Goal: Information Seeking & Learning: Learn about a topic

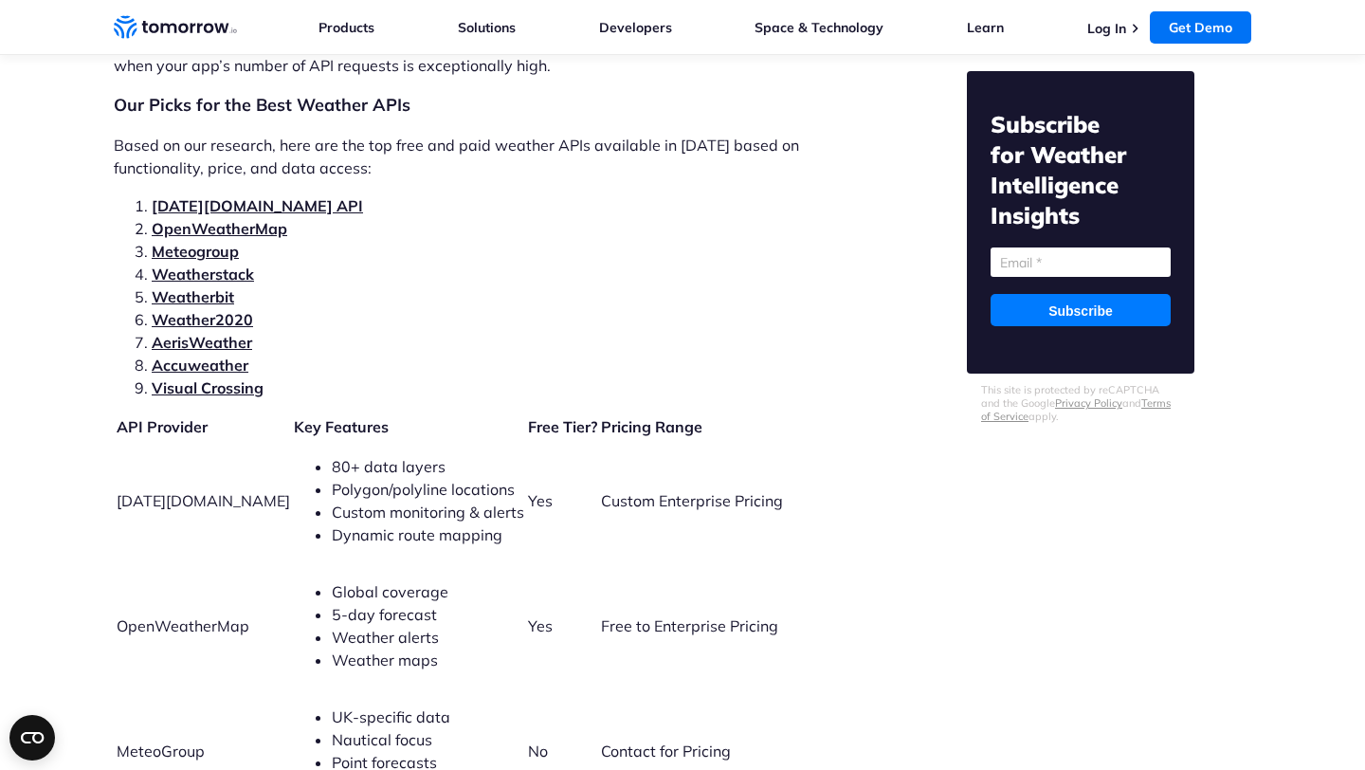
scroll to position [4144, 0]
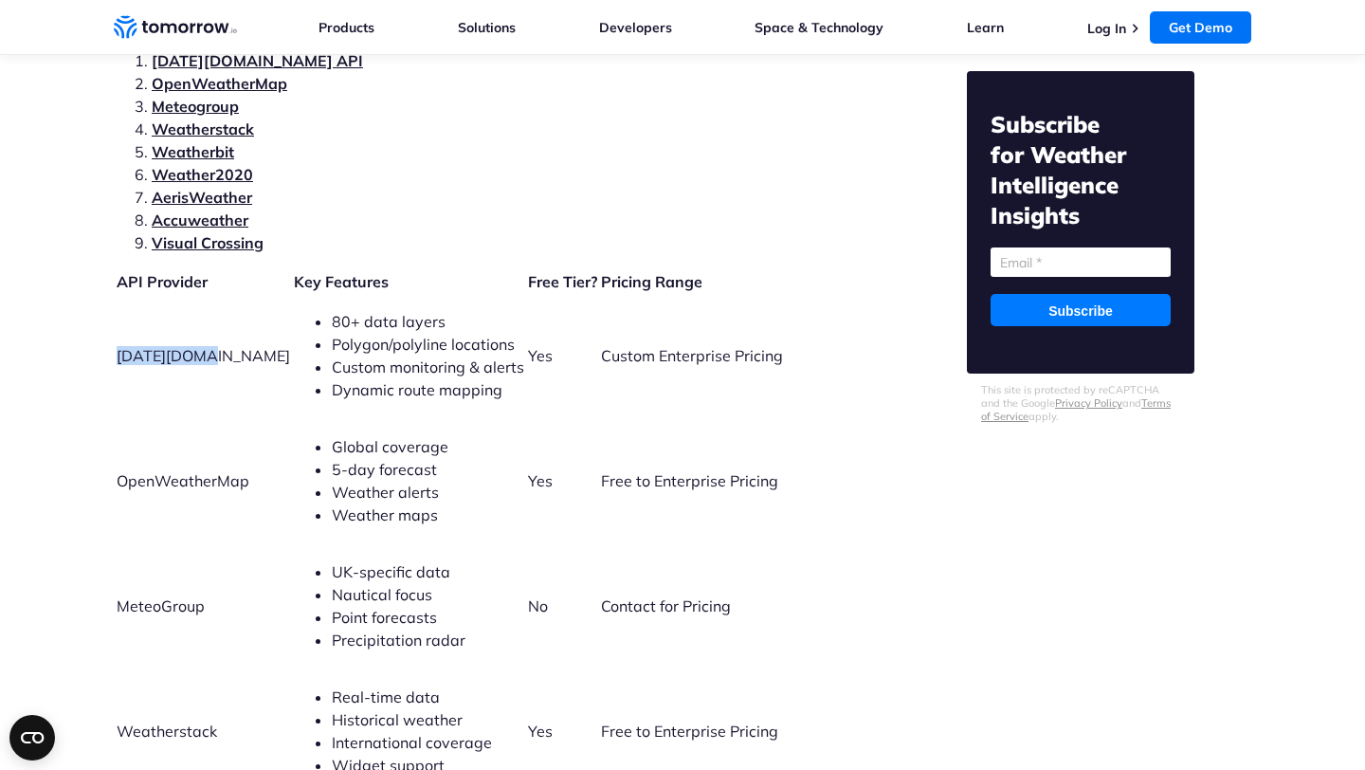
drag, startPoint x: 203, startPoint y: 334, endPoint x: 114, endPoint y: 331, distance: 89.2
copy span "Tomorrow.io"
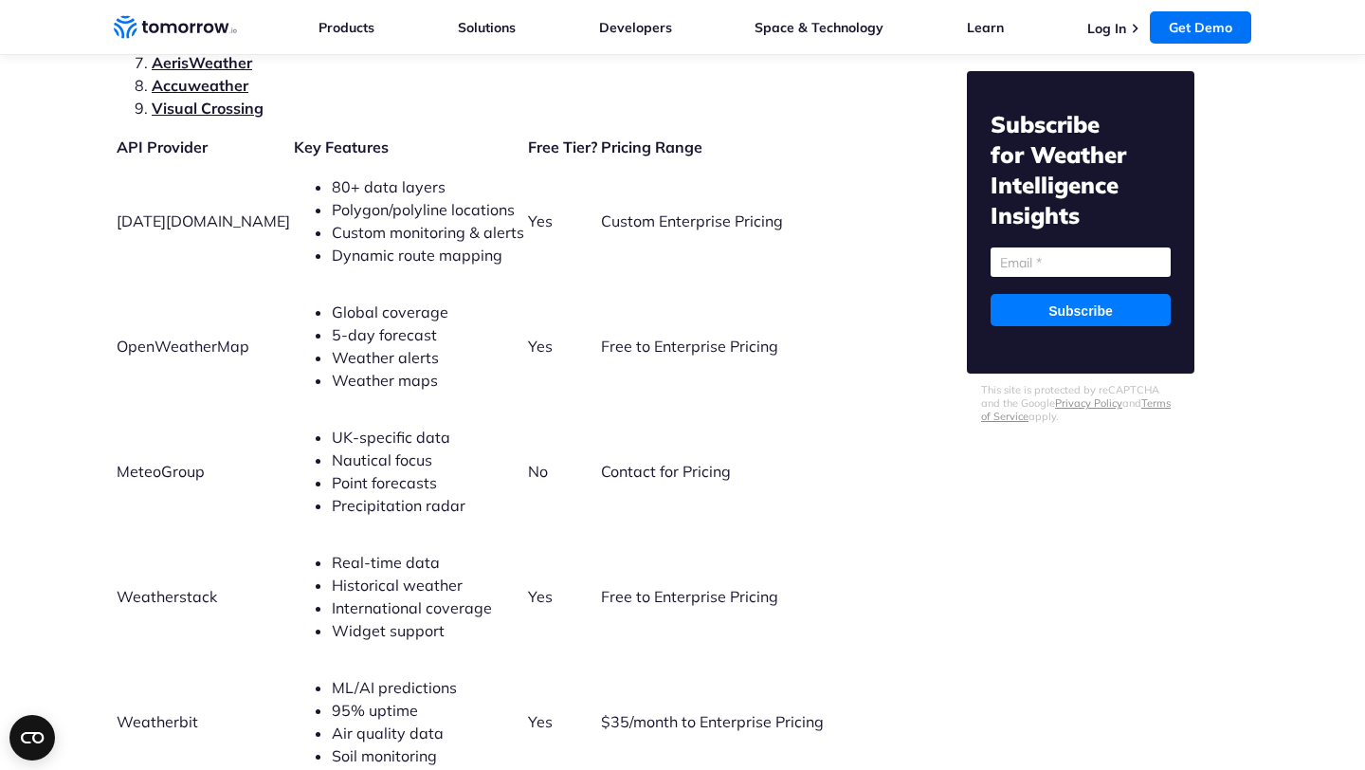
scroll to position [4206, 0]
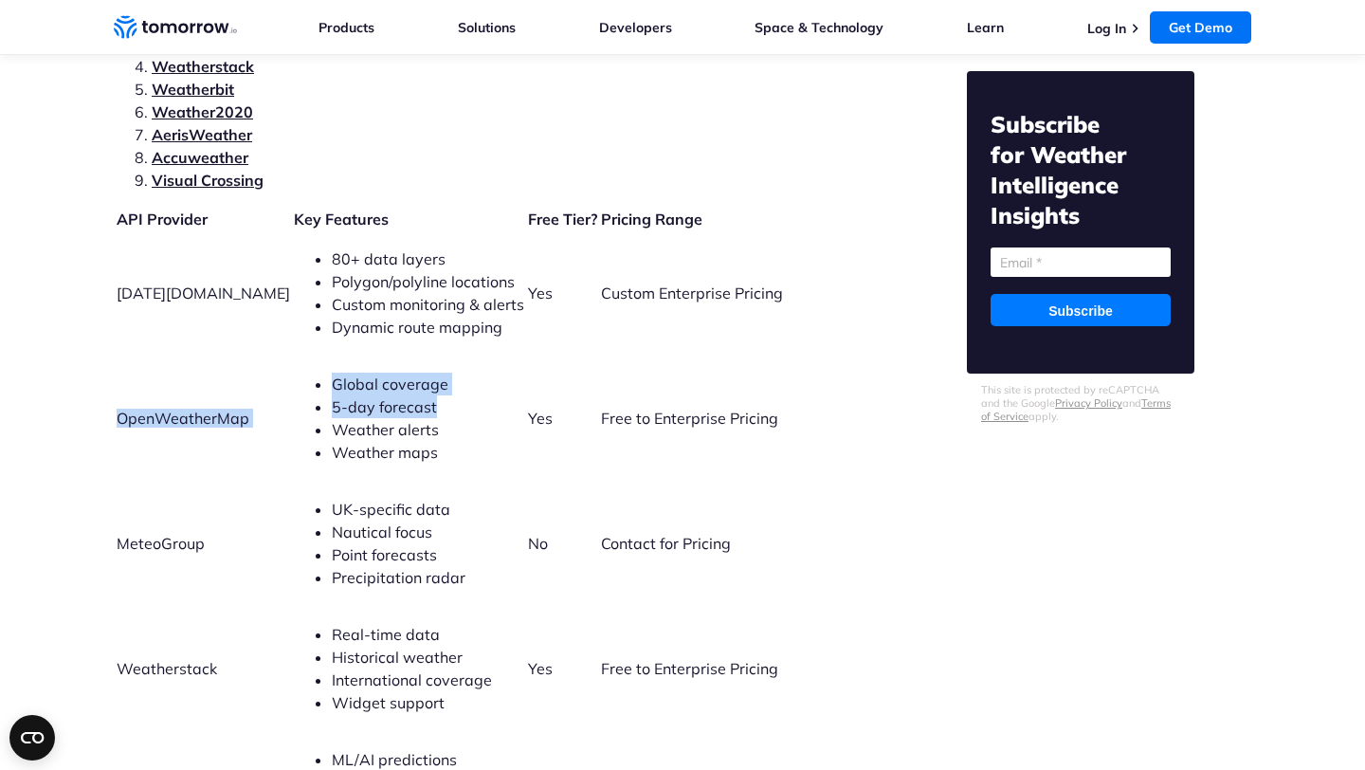
drag, startPoint x: 250, startPoint y: 398, endPoint x: 120, endPoint y: 392, distance: 130.0
click at [120, 392] on tr "OpenWeatherMap Global coverage 5-day forecast Weather alerts Weather maps Yes F…" at bounding box center [488, 417] width 744 height 123
click at [120, 409] on span "OpenWeatherMap" at bounding box center [183, 418] width 133 height 19
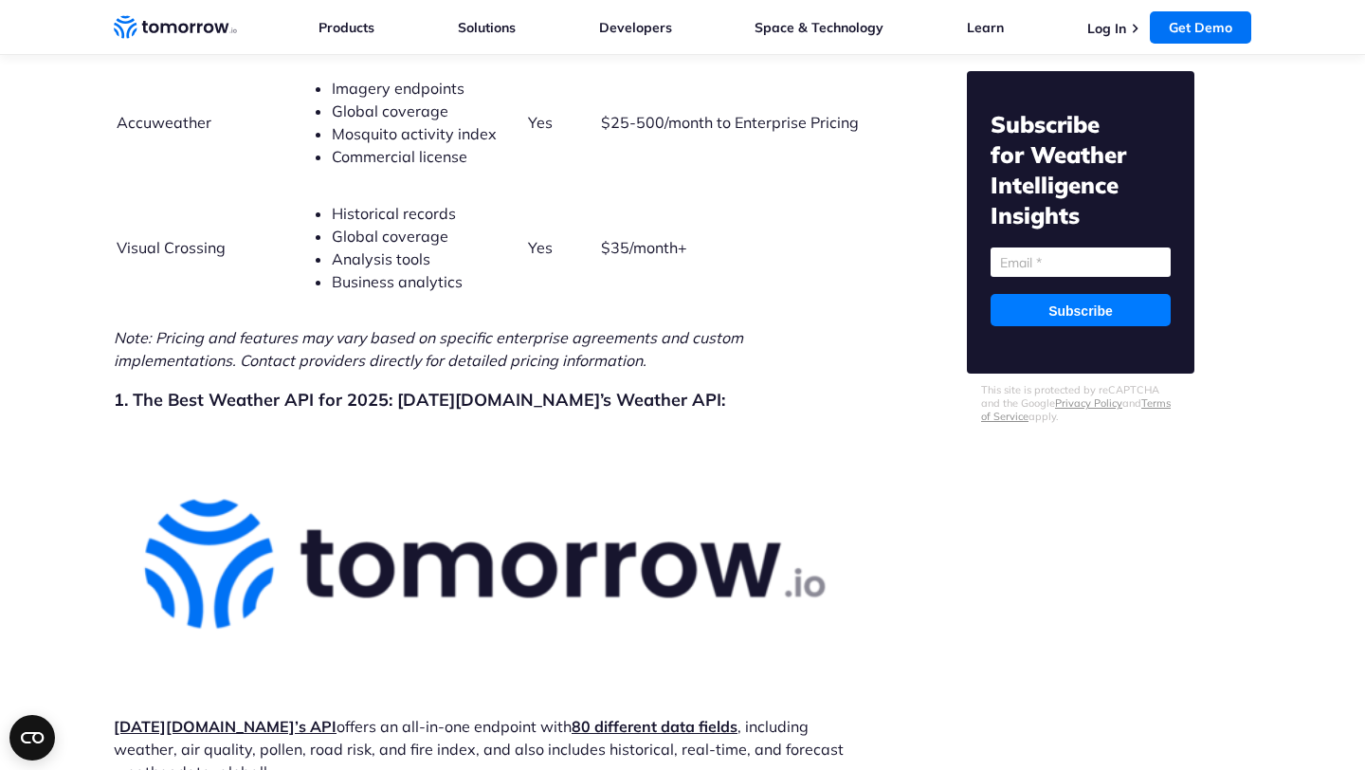
scroll to position [5481, 0]
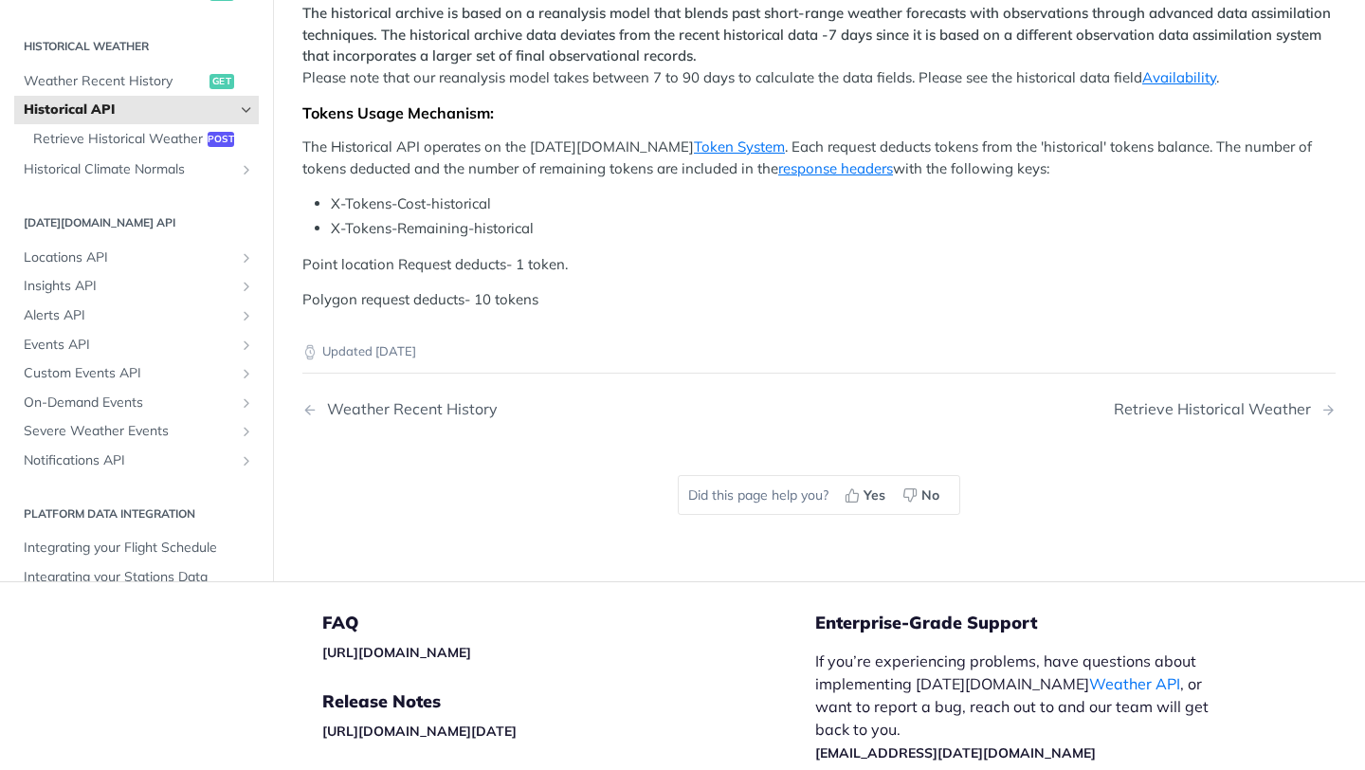
scroll to position [1172, 0]
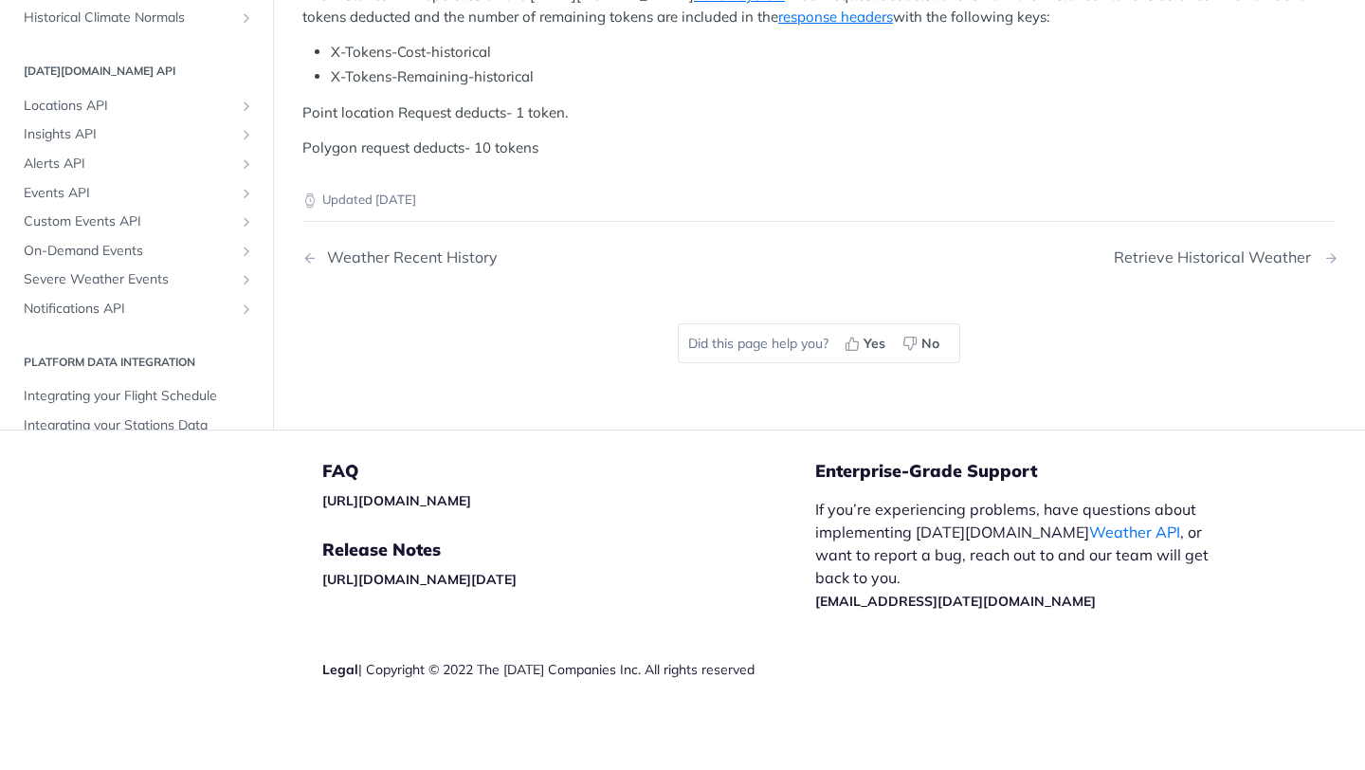
click at [1236, 260] on div "Retrieve Historical Weather" at bounding box center [1217, 257] width 207 height 18
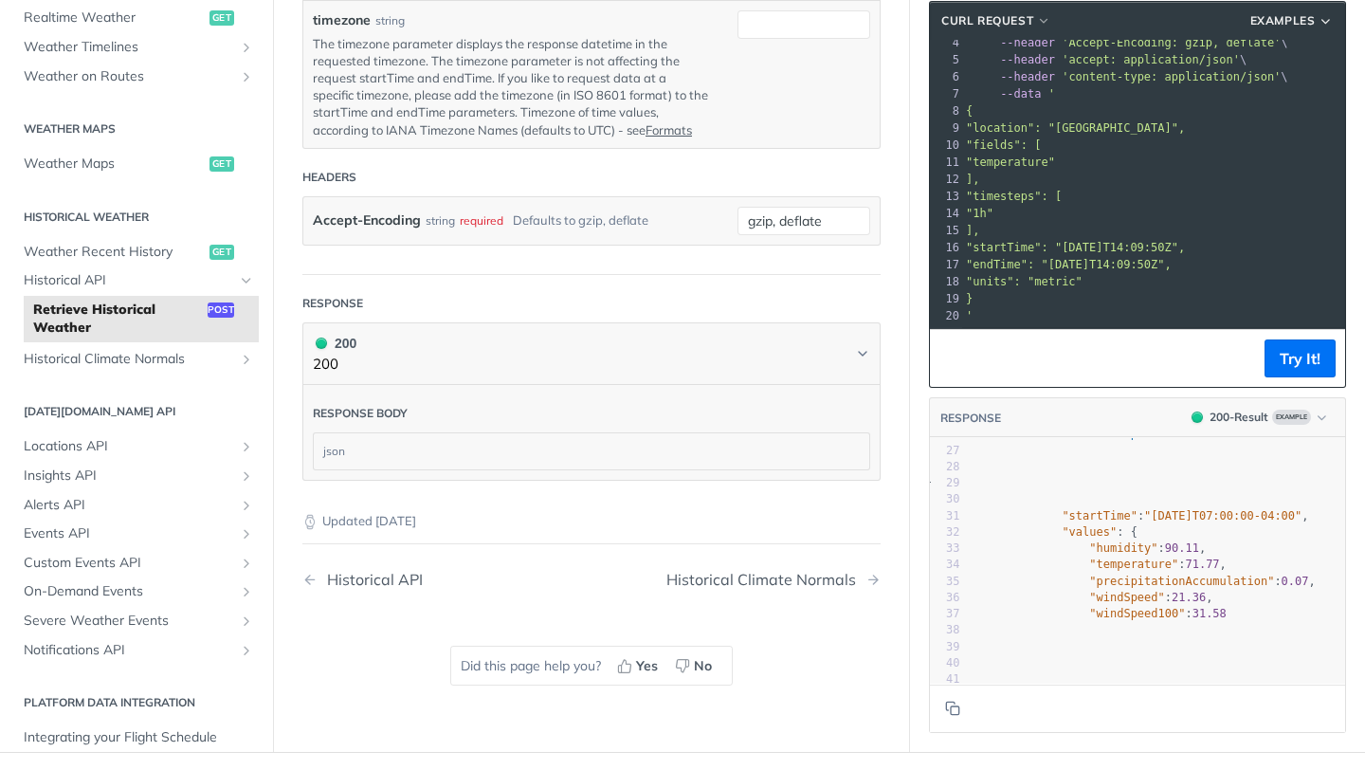
scroll to position [1151, 0]
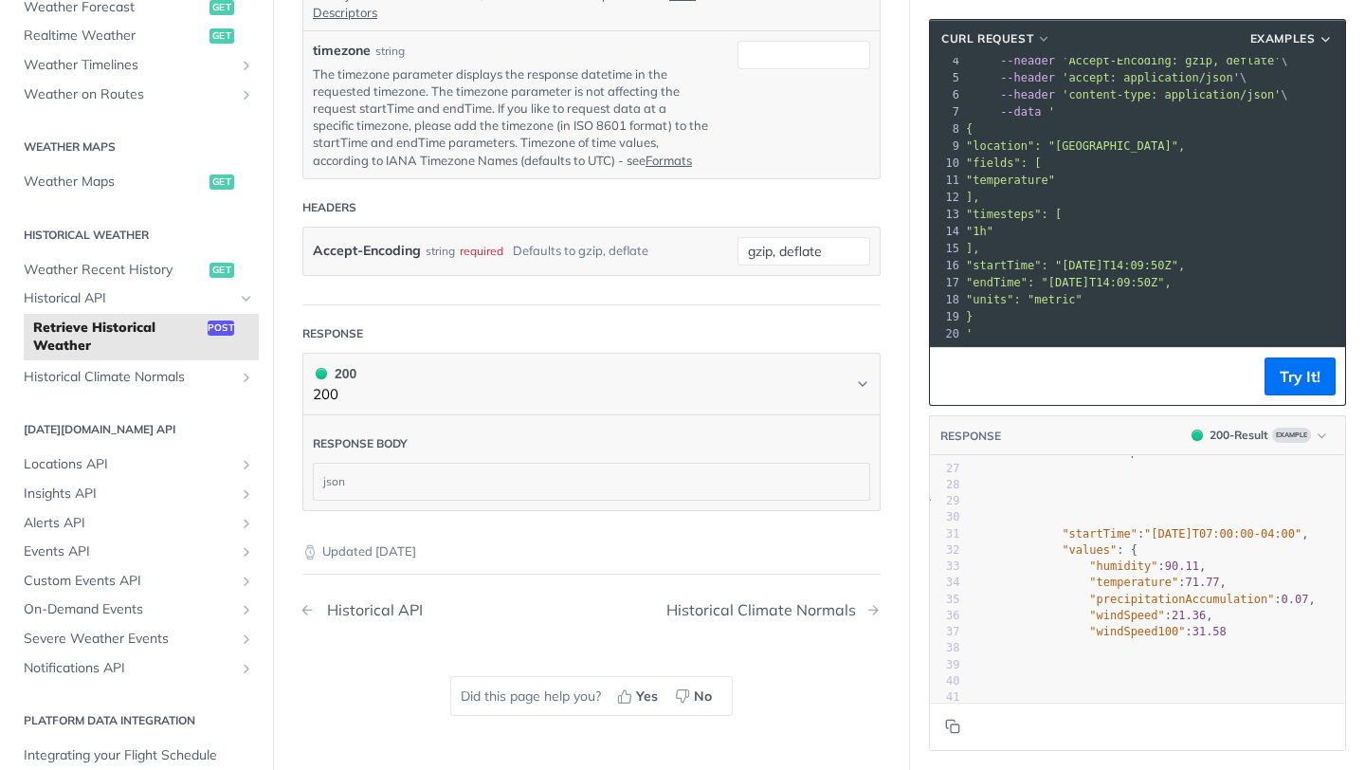
click at [400, 604] on div "Historical API" at bounding box center [370, 610] width 105 height 18
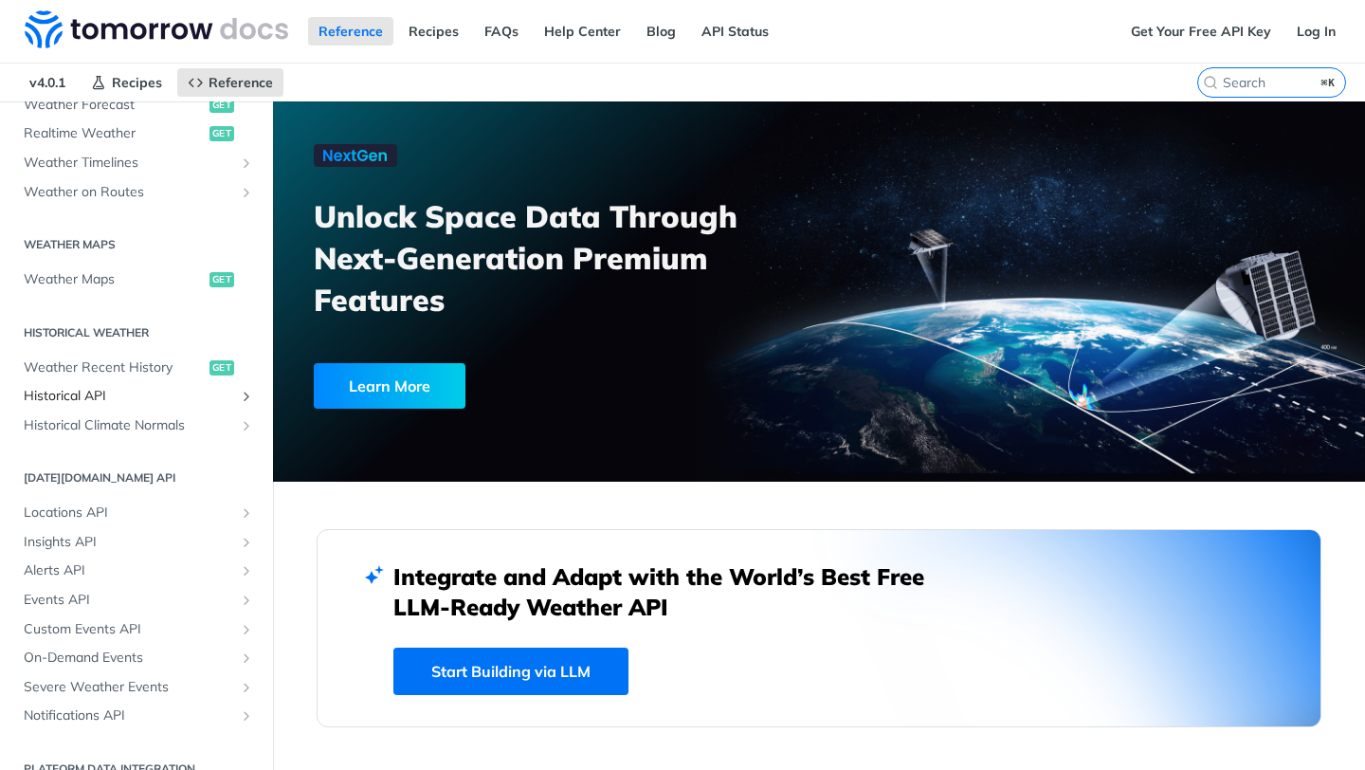
scroll to position [462, 0]
click at [87, 652] on span "On-Demand Events" at bounding box center [129, 660] width 210 height 19
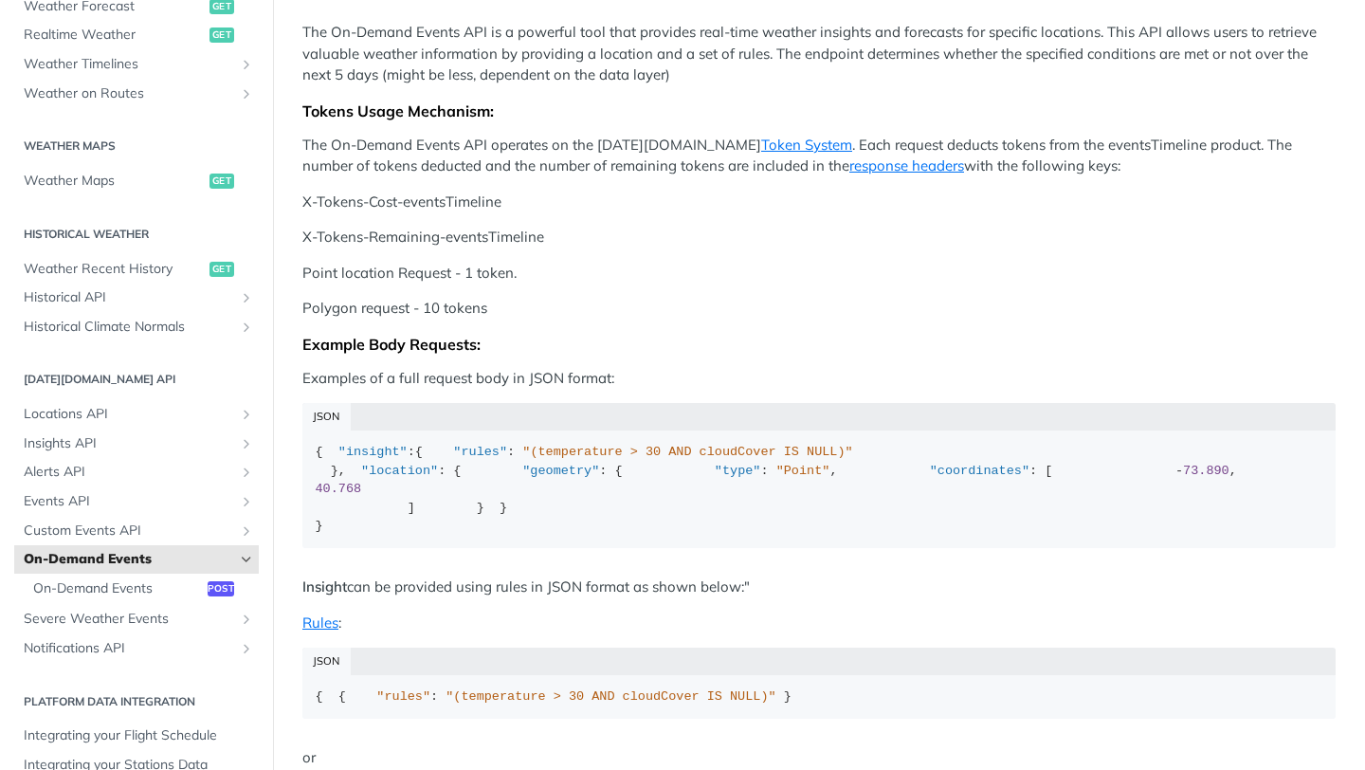
scroll to position [293, 0]
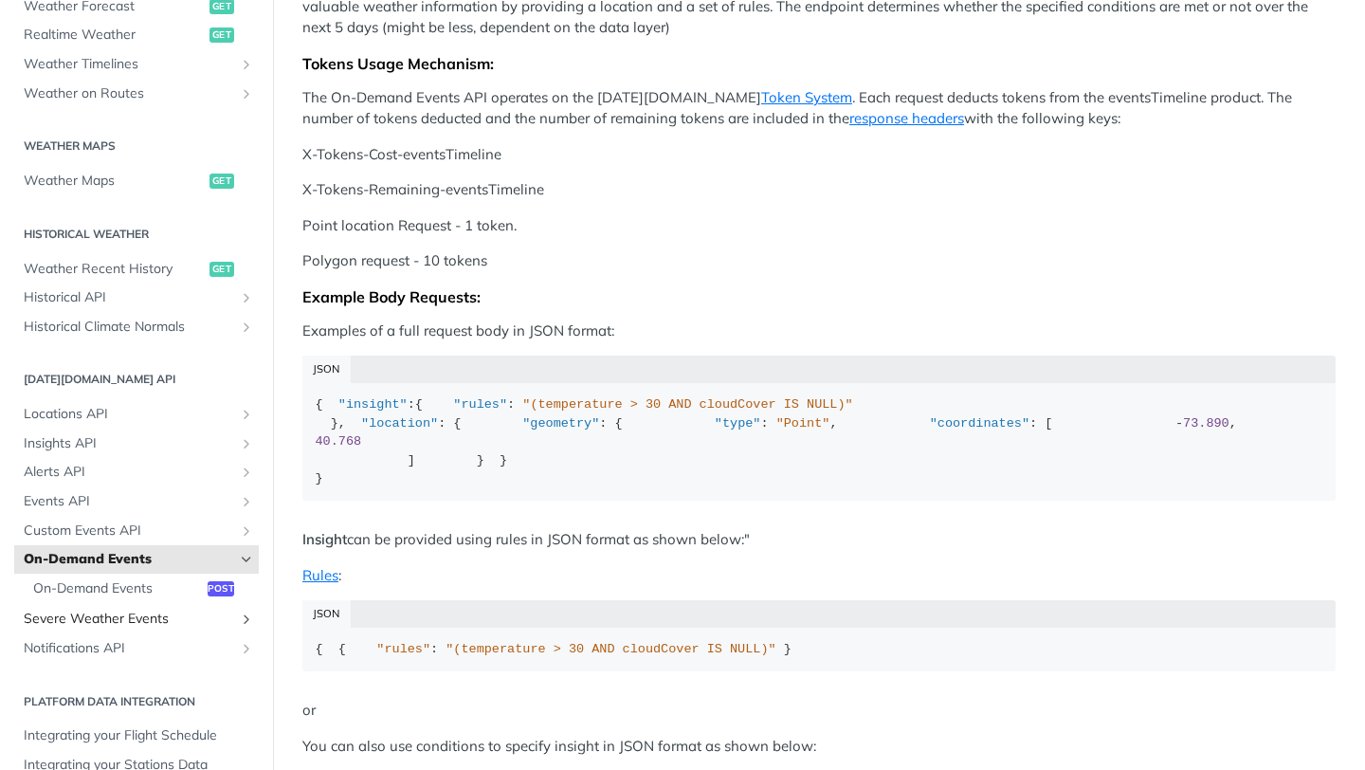
click at [79, 618] on span "Severe Weather Events" at bounding box center [129, 619] width 210 height 19
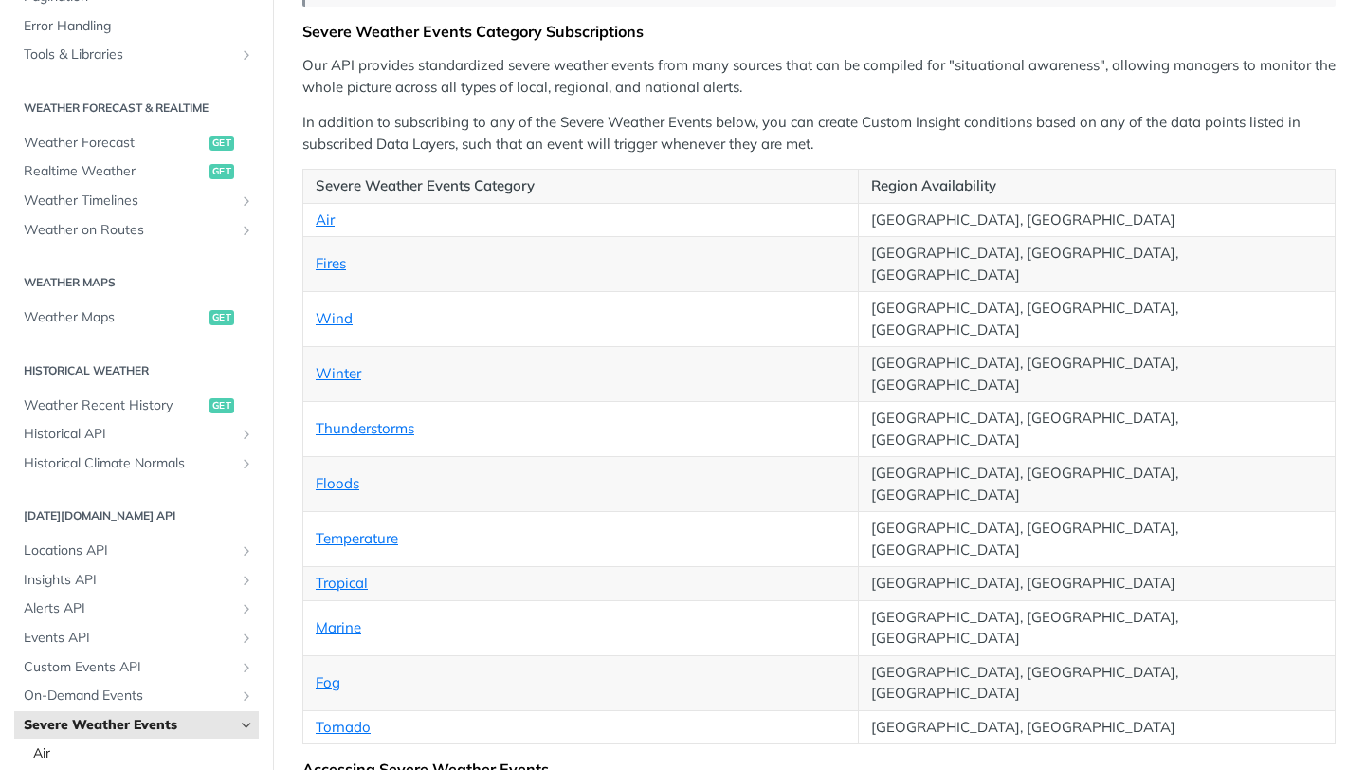
scroll to position [163, 0]
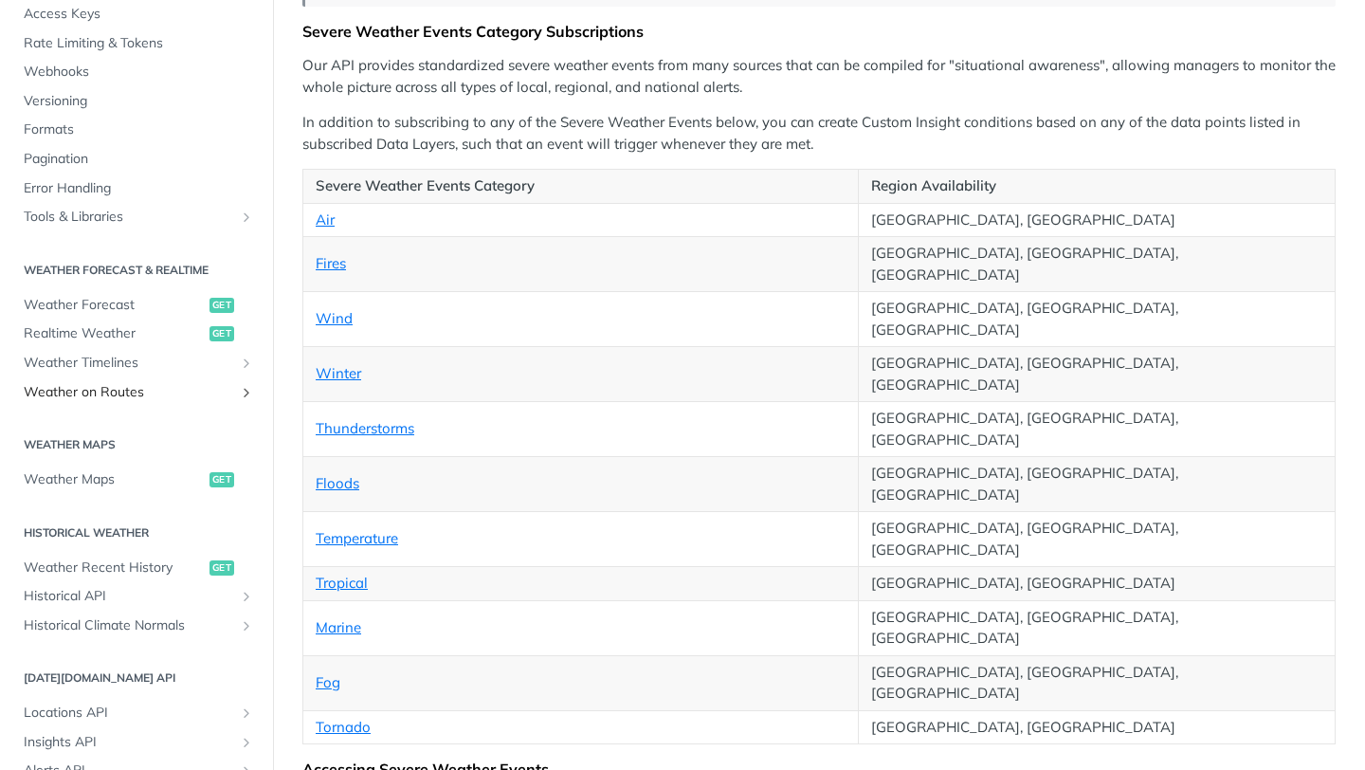
click at [100, 395] on span "Weather on Routes" at bounding box center [129, 392] width 210 height 19
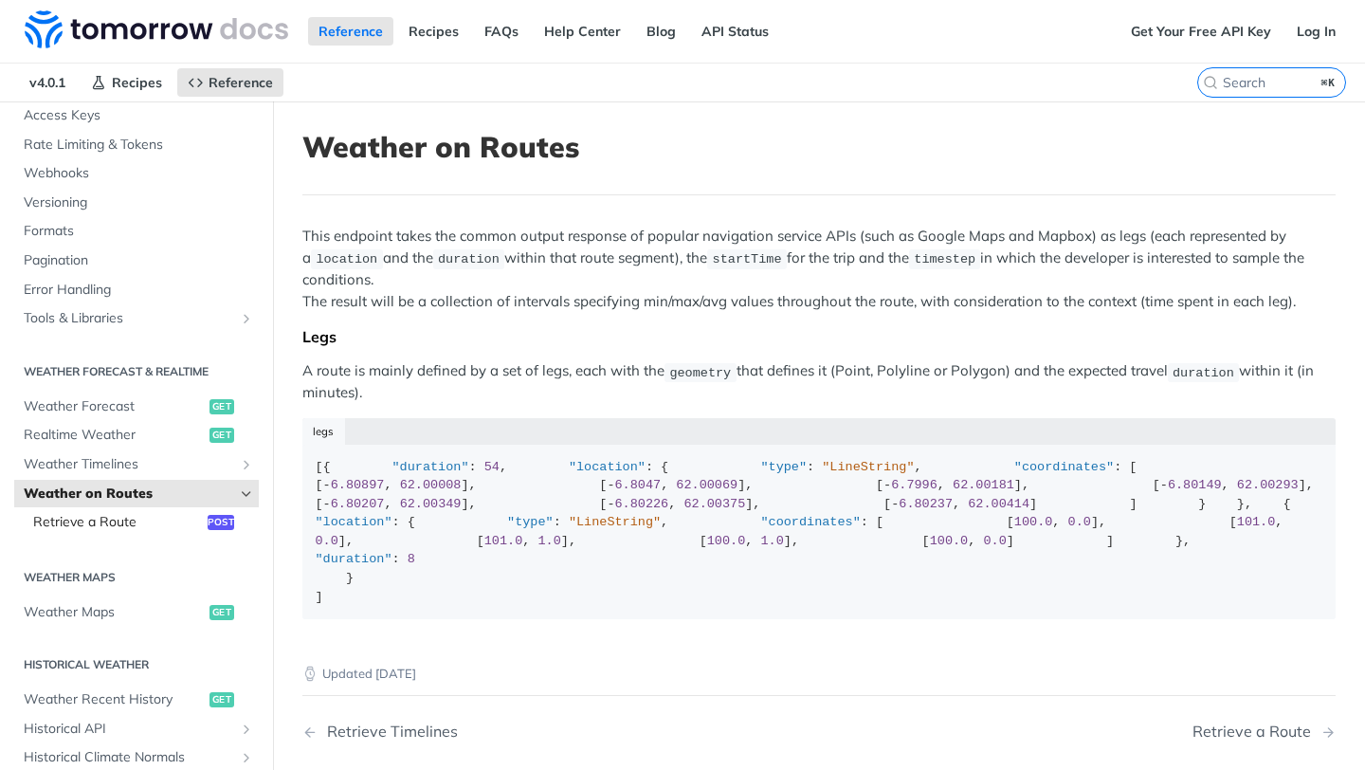
click at [75, 518] on span "Retrieve a Route" at bounding box center [118, 522] width 170 height 19
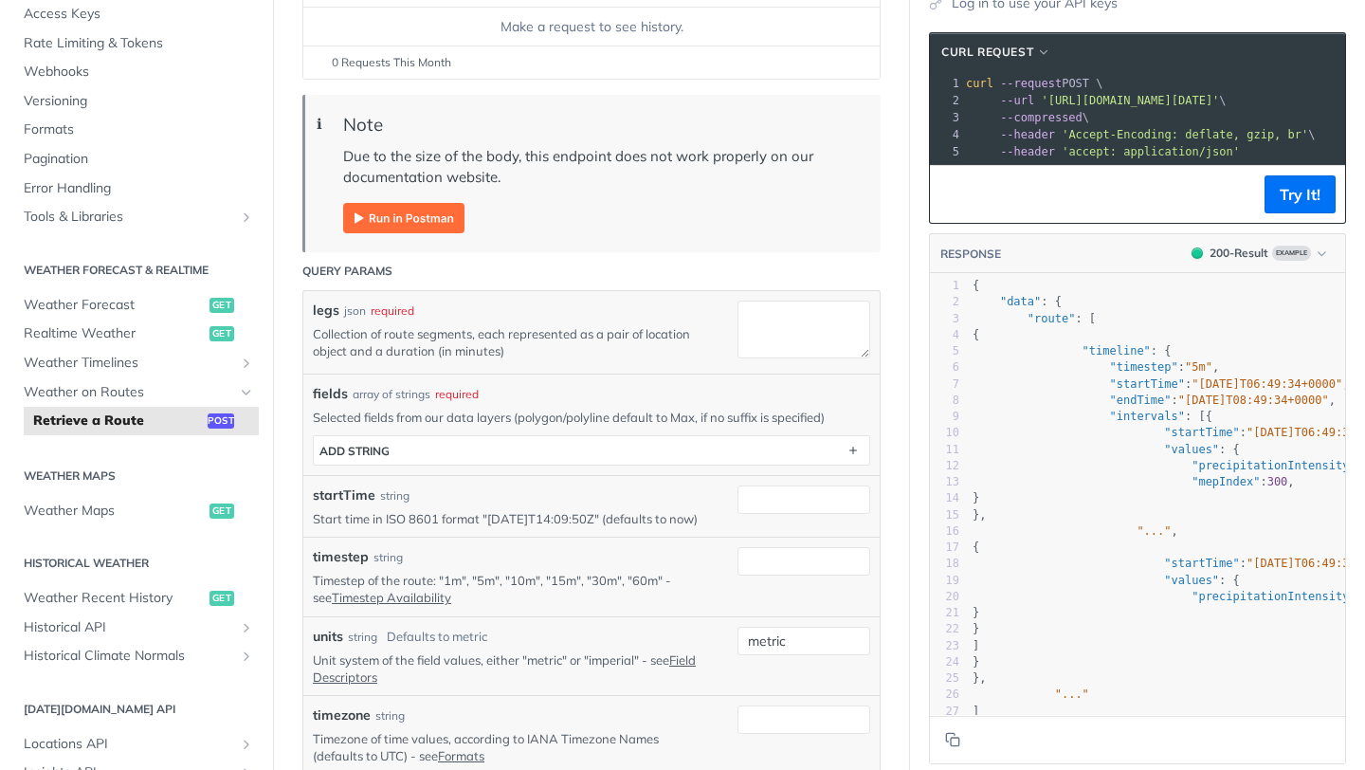
scroll to position [56, 0]
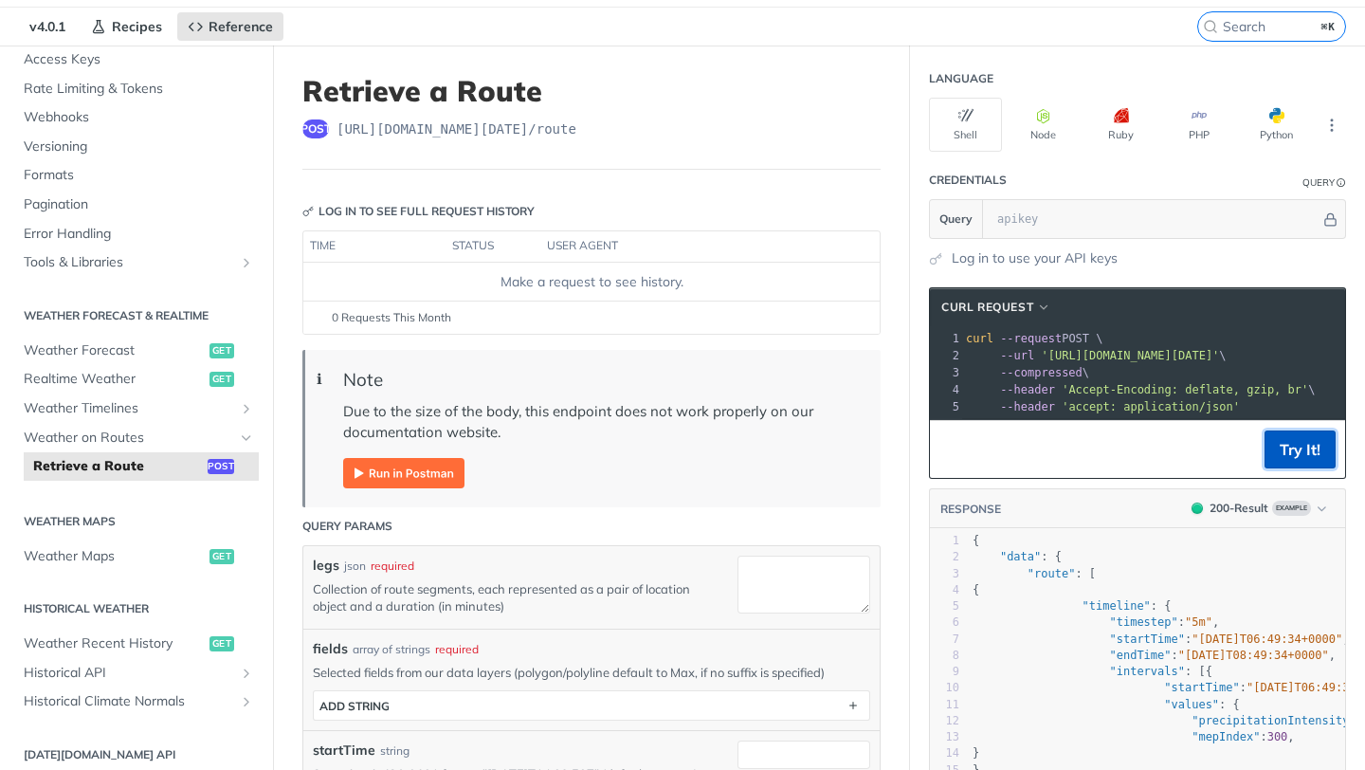
click at [1296, 444] on button "Try It!" at bounding box center [1300, 449] width 71 height 38
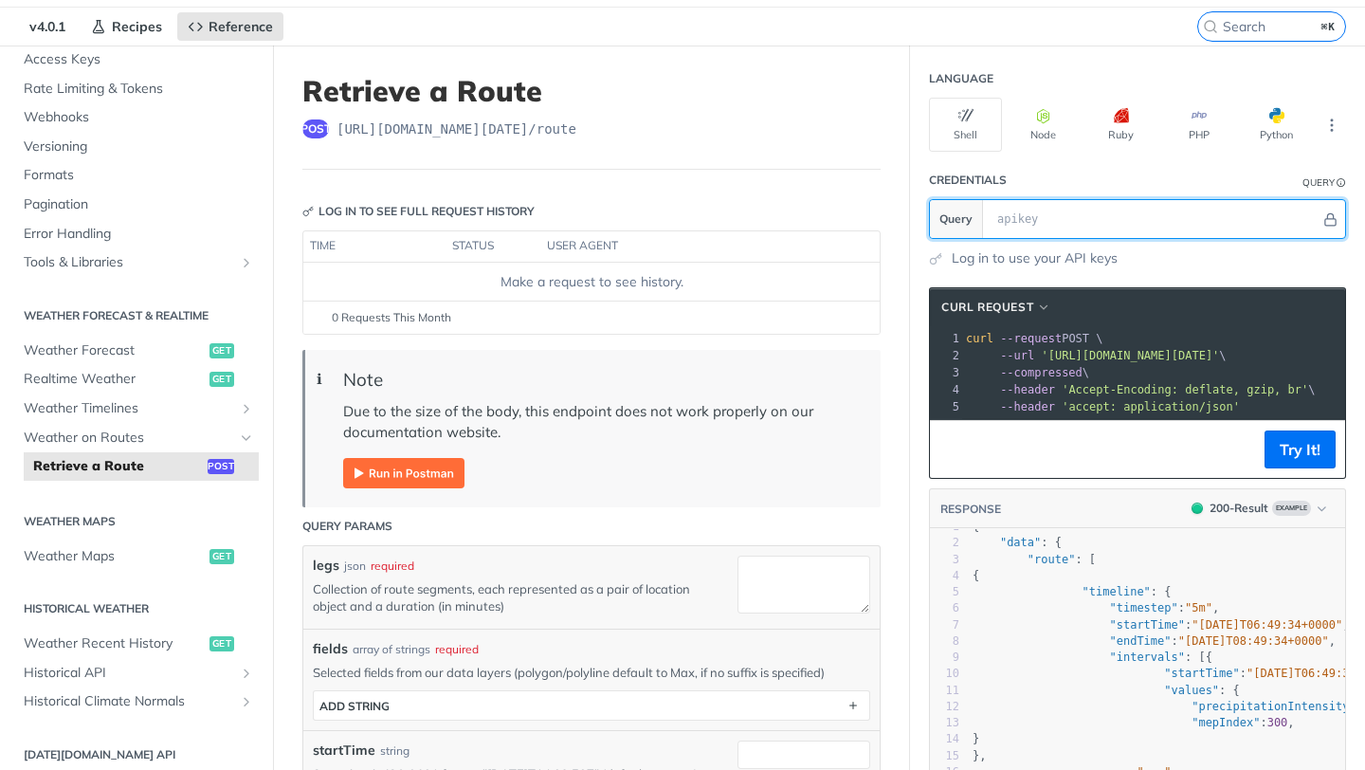
scroll to position [13, 0]
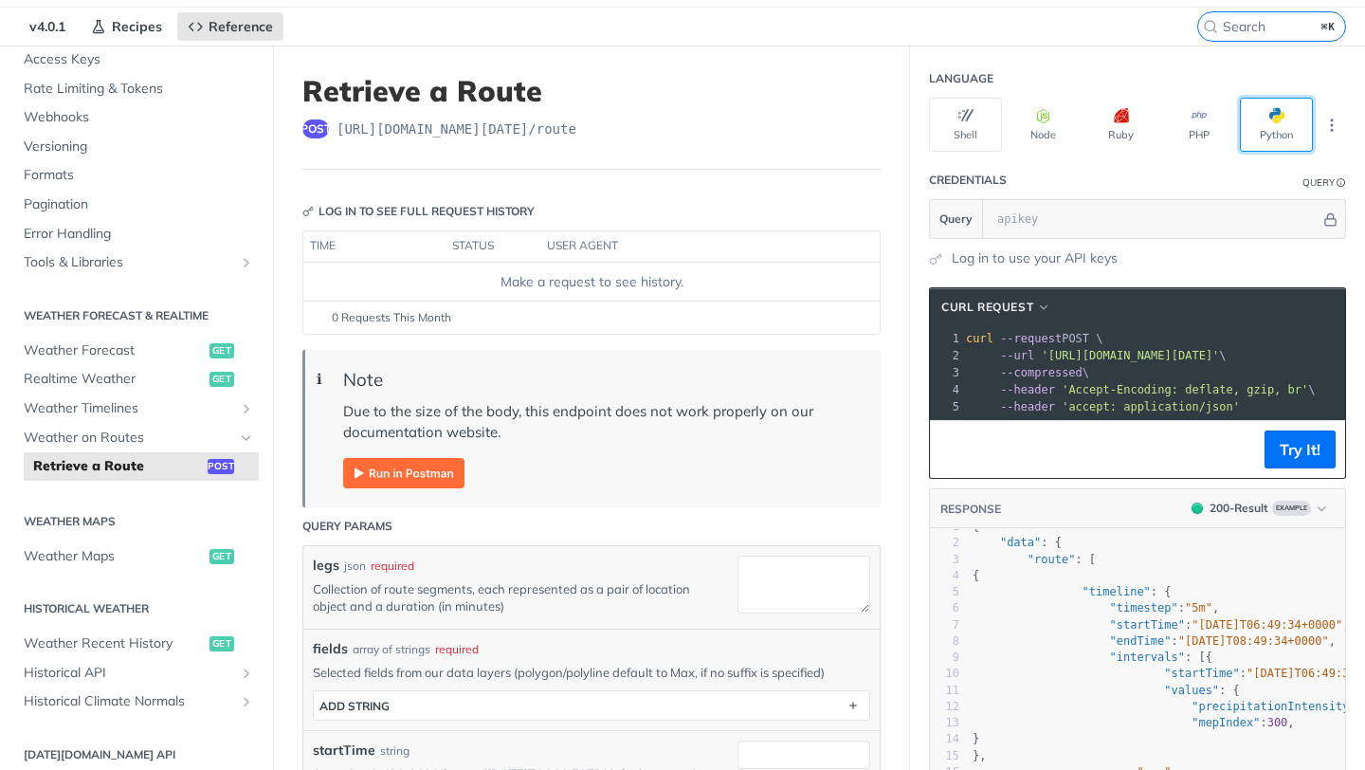
click at [1279, 127] on button "Python" at bounding box center [1276, 125] width 73 height 54
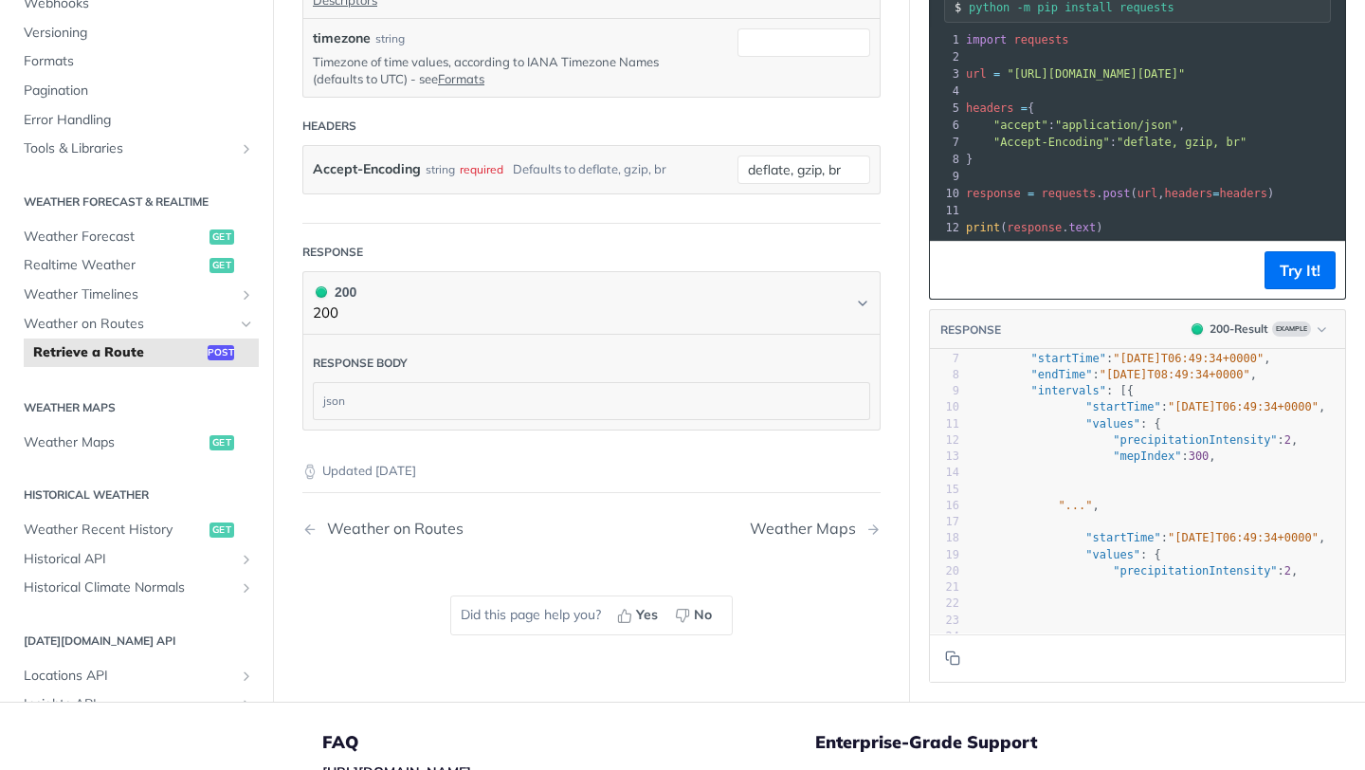
scroll to position [0, 0]
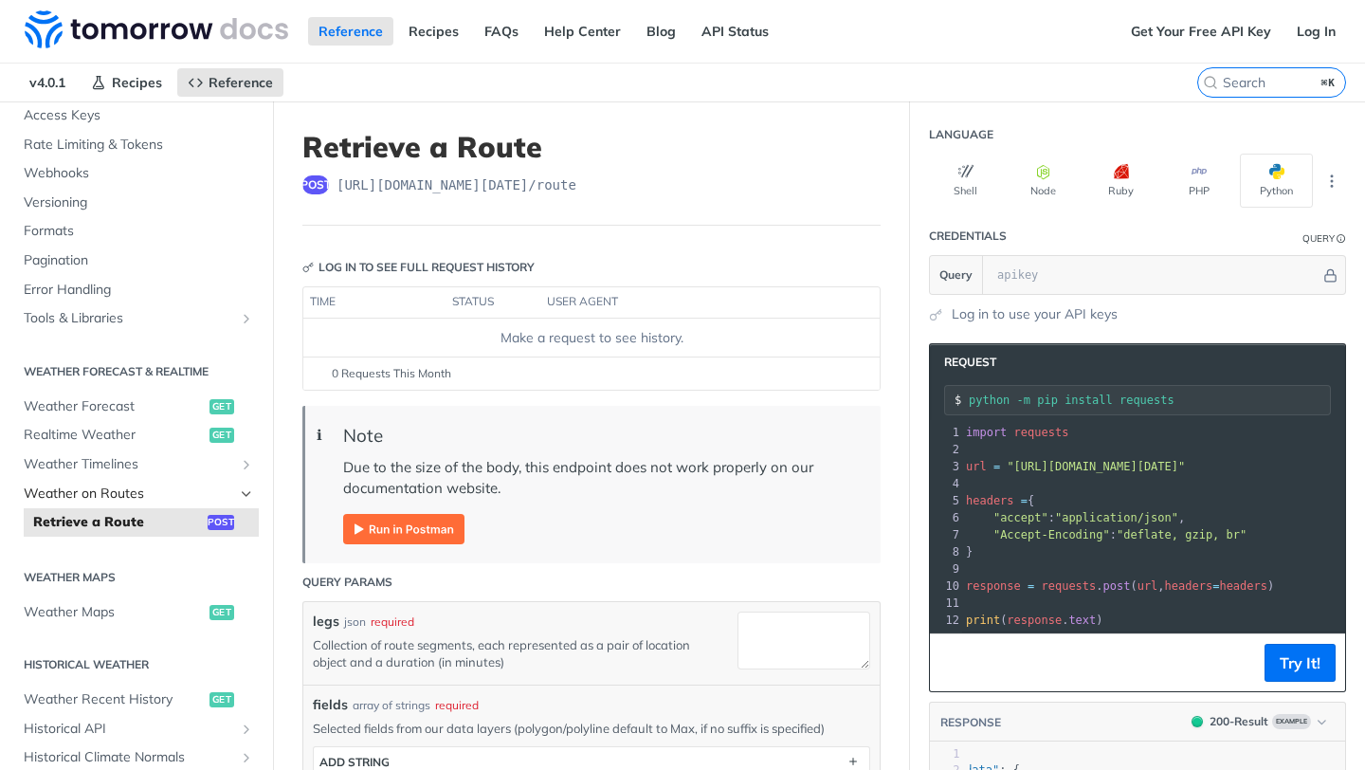
click at [75, 489] on span "Weather on Routes" at bounding box center [129, 493] width 210 height 19
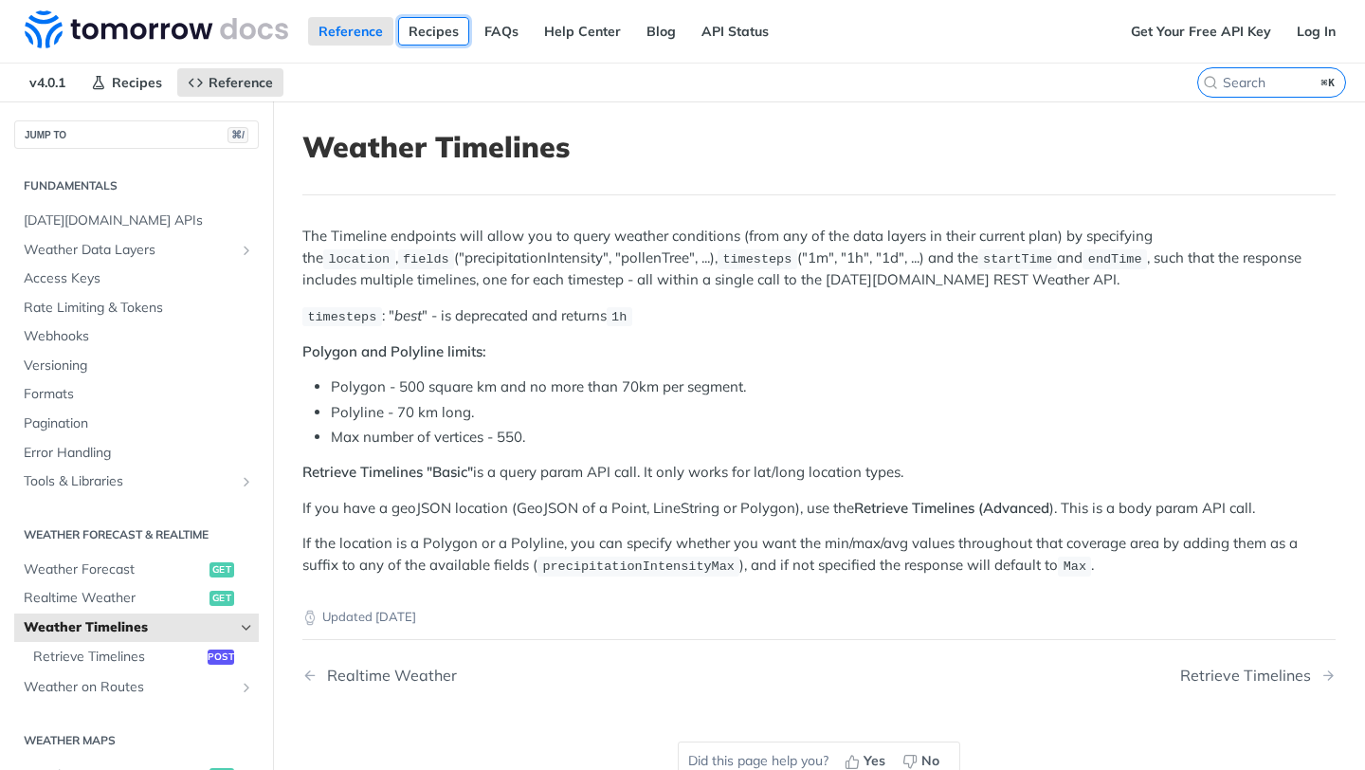
click at [435, 30] on link "Recipes" at bounding box center [433, 31] width 71 height 28
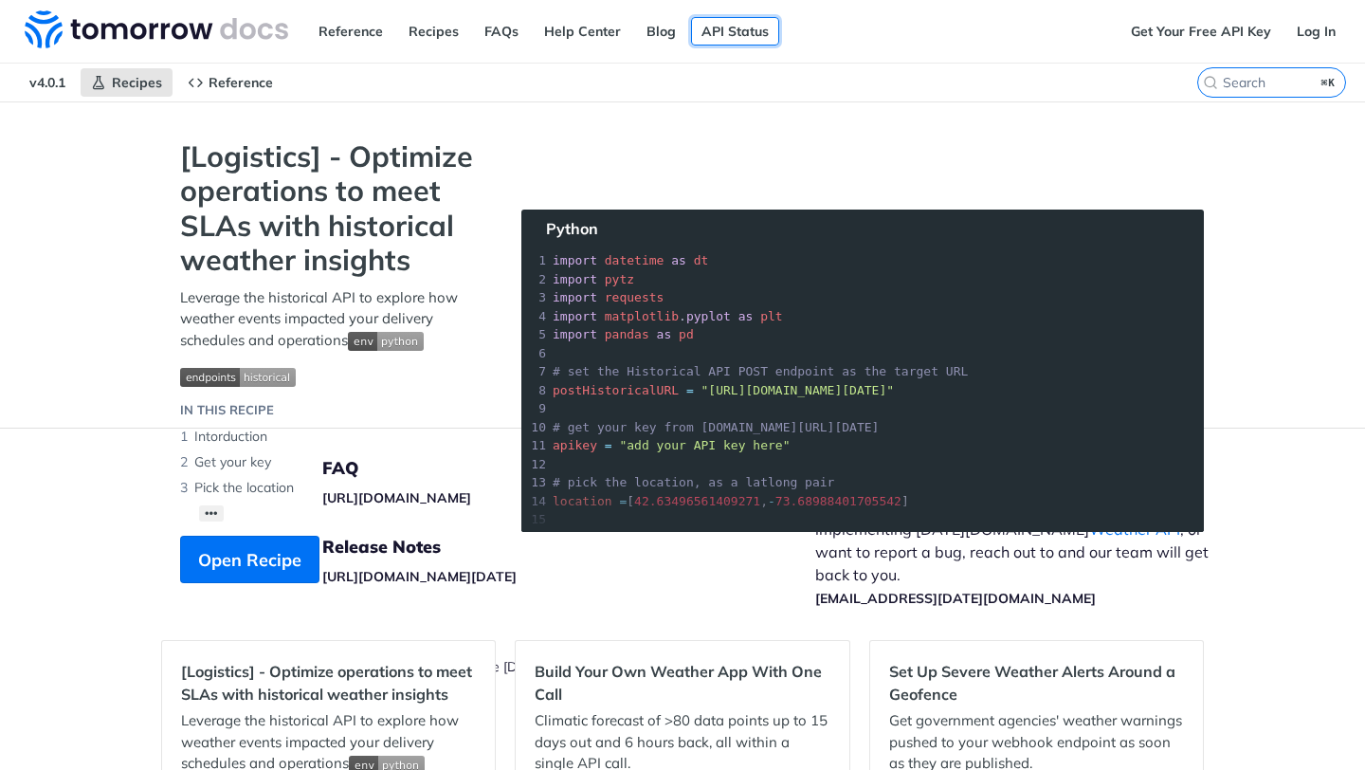
click at [738, 25] on link "API Status" at bounding box center [735, 31] width 88 height 28
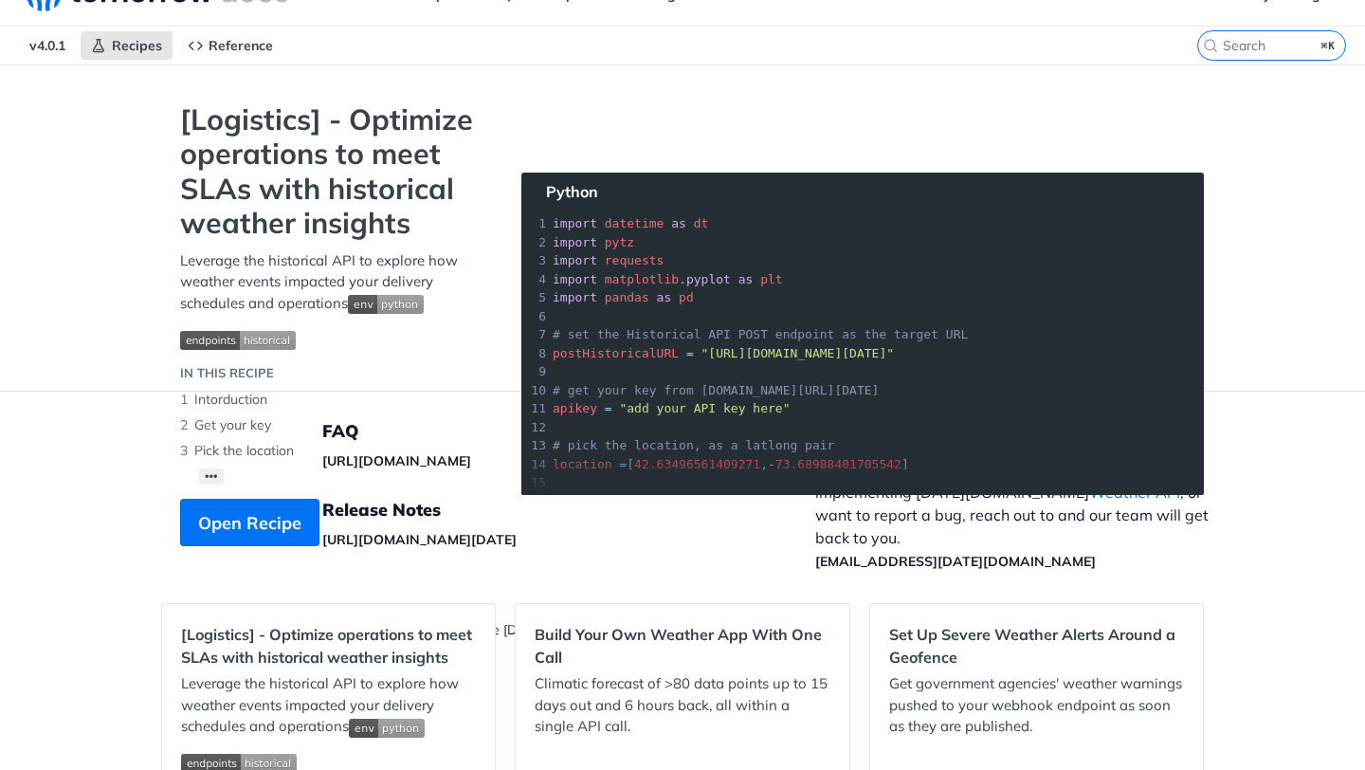
scroll to position [42, 0]
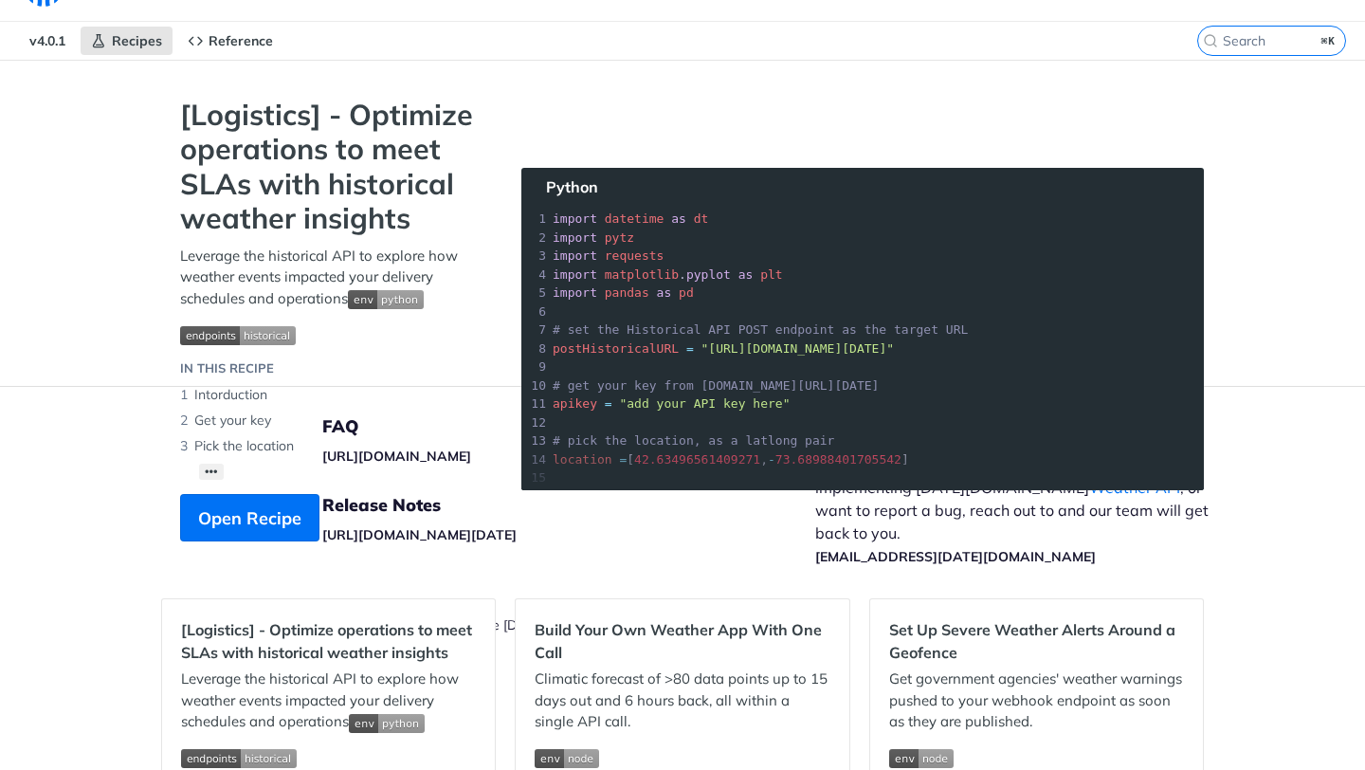
click at [873, 413] on section "[Logistics] - Optimize operations to meet SLAs with historical weather insights…" at bounding box center [682, 339] width 1043 height 482
